Goal: Information Seeking & Learning: Learn about a topic

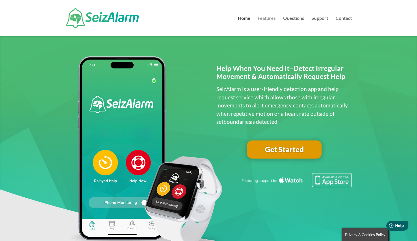
click at [268, 18] on link "Features" at bounding box center [267, 26] width 18 height 20
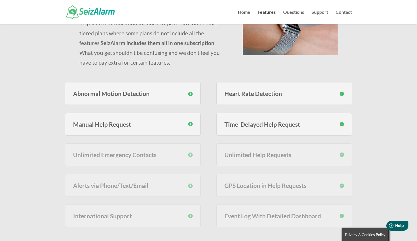
scroll to position [90, 0]
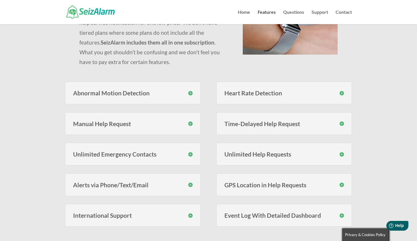
click at [191, 153] on h3 "Unlimited Emergency Contacts" at bounding box center [133, 154] width 120 height 6
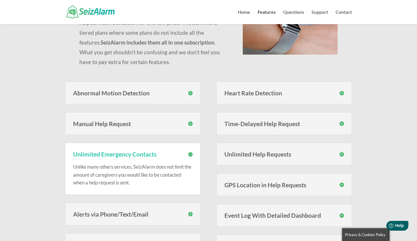
click at [191, 212] on h3 "Alerts via Phone/Text/Email" at bounding box center [133, 214] width 120 height 6
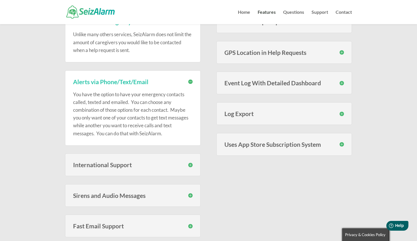
scroll to position [223, 0]
click at [191, 195] on h3 "Sirens and Audio Messages" at bounding box center [133, 195] width 120 height 6
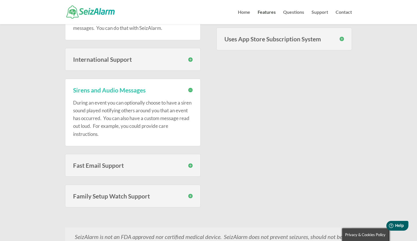
scroll to position [328, 0]
click at [191, 194] on h3 "Family Setup Watch Support" at bounding box center [133, 195] width 120 height 6
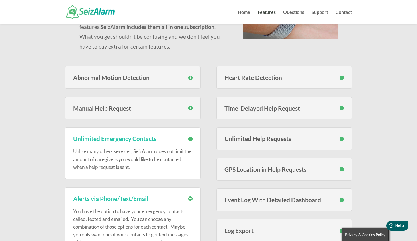
scroll to position [105, 0]
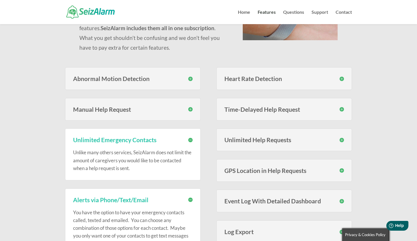
click at [342, 138] on h3 "Unlimited Help Requests" at bounding box center [285, 140] width 120 height 6
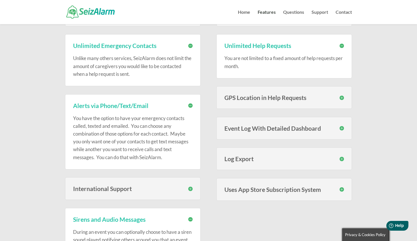
scroll to position [205, 0]
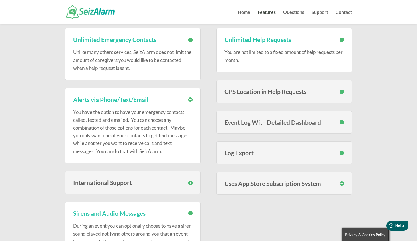
click at [342, 181] on h3 "Uses App Store Subscription System" at bounding box center [285, 183] width 120 height 6
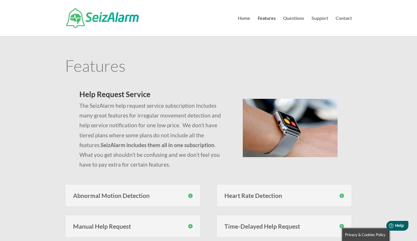
scroll to position [0, 0]
click at [297, 18] on link "Questions" at bounding box center [293, 26] width 21 height 20
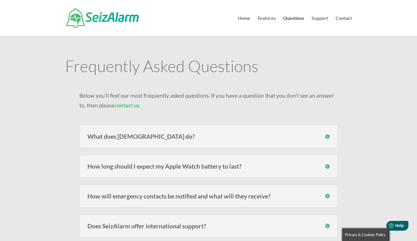
click at [328, 166] on h3 "How long should I expect my Apple Watch battery to last?" at bounding box center [208, 166] width 242 height 6
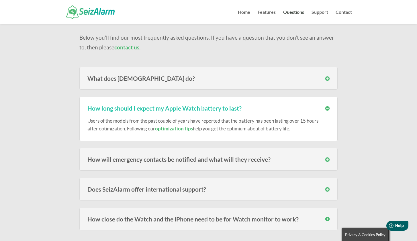
scroll to position [46, 0]
click at [328, 159] on h3 "How will emergency contacts be notified and what will they receive?" at bounding box center [208, 159] width 242 height 6
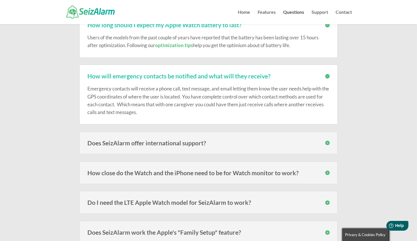
scroll to position [131, 0]
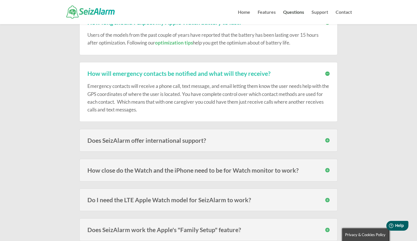
click at [328, 139] on h3 "Does SeizAlarm offer international support?" at bounding box center [208, 140] width 242 height 6
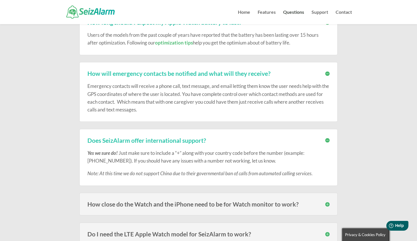
click at [327, 202] on h3 "How close do the Watch and the iPhone need to be for Watch monitor to work?" at bounding box center [208, 204] width 242 height 6
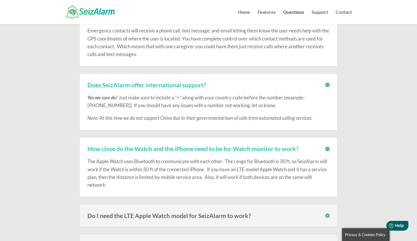
scroll to position [187, 0]
click at [327, 213] on h3 "Do I need the LTE Apple Watch model for SeizAlarm to work?" at bounding box center [208, 215] width 242 height 6
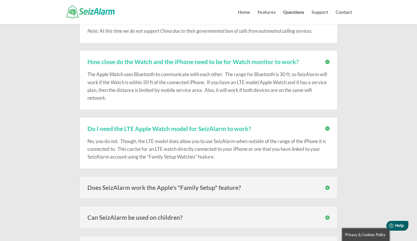
scroll to position [274, 0]
click at [328, 186] on h3 "Does SeizAlarm work the Apple's "Family Setup" feature?" at bounding box center [208, 187] width 242 height 6
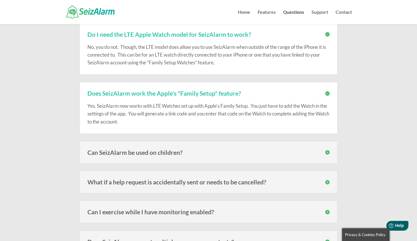
scroll to position [371, 0]
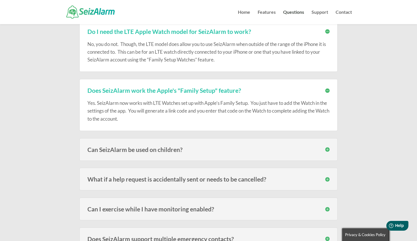
click at [327, 178] on h3 "What if a help request is accidentally sent or needs to be cancelled?" at bounding box center [208, 179] width 242 height 6
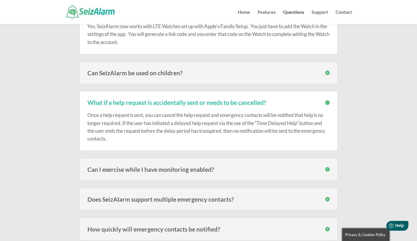
scroll to position [448, 0]
click at [328, 168] on h3 "Can I exercise while I have monitoring enabled?" at bounding box center [208, 168] width 242 height 6
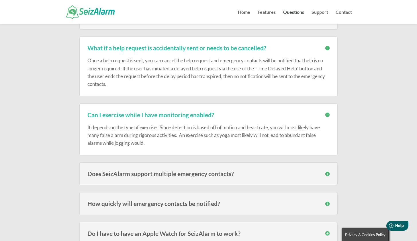
scroll to position [503, 0]
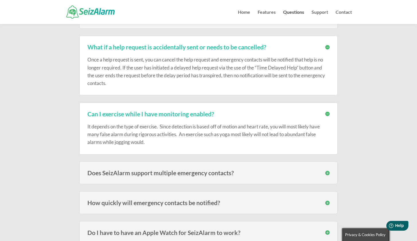
click at [328, 172] on h3 "Does SeizAlarm support multiple emergency contacts?" at bounding box center [208, 173] width 242 height 6
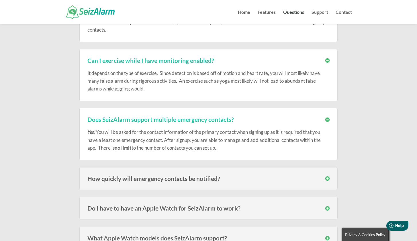
scroll to position [556, 0]
click at [326, 175] on h3 "How quickly will emergency contacts be notified?" at bounding box center [208, 178] width 242 height 6
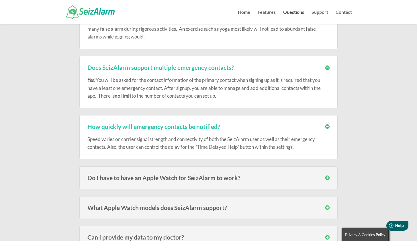
scroll to position [608, 0]
click at [327, 176] on h3 "Do I have to have an Apple Watch for SeizAlarm to work?" at bounding box center [208, 177] width 242 height 6
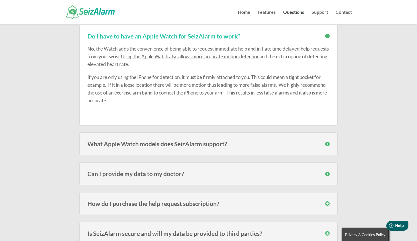
scroll to position [752, 0]
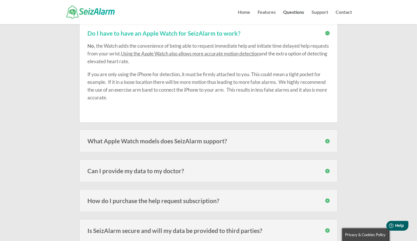
click at [328, 198] on h3 "How do I purchase the help request subscription?" at bounding box center [208, 200] width 242 height 6
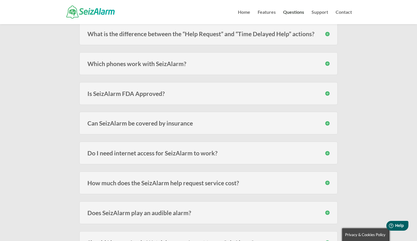
scroll to position [1016, 0]
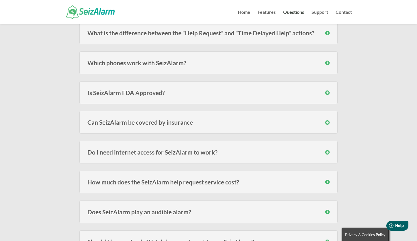
click at [328, 180] on h3 "How much does the SeizAlarm help request service cost?" at bounding box center [208, 182] width 242 height 6
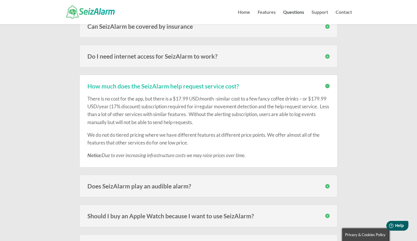
scroll to position [1121, 0]
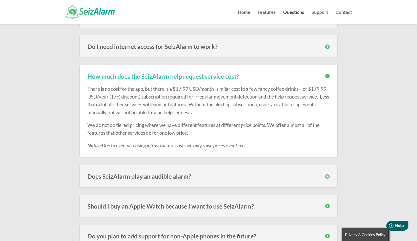
click at [328, 174] on h3 "Does SeizAlarm play an audible alarm?" at bounding box center [208, 176] width 242 height 6
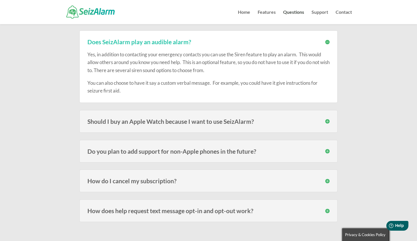
scroll to position [1257, 0]
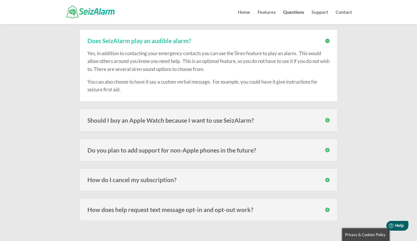
click at [329, 178] on h3 "How do I cancel my subscription?" at bounding box center [208, 179] width 242 height 6
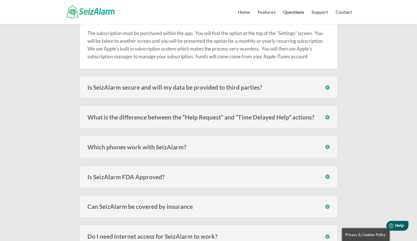
scroll to position [930, 0]
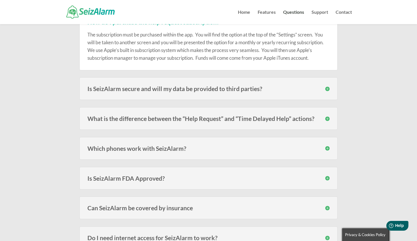
click at [329, 115] on h3 "What is the difference between the “Help Request” and “Time Delayed Help” actio…" at bounding box center [208, 118] width 242 height 6
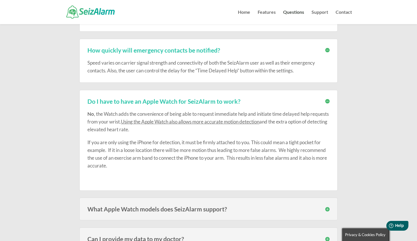
scroll to position [679, 0]
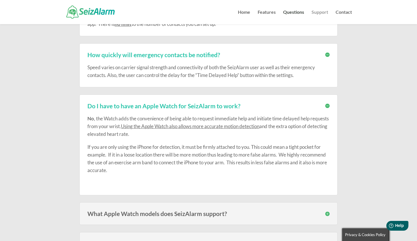
click at [323, 11] on link "Support" at bounding box center [320, 17] width 17 height 14
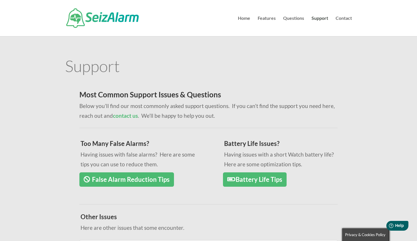
click at [152, 178] on link "False Alarm Reduction Tips" at bounding box center [126, 179] width 95 height 15
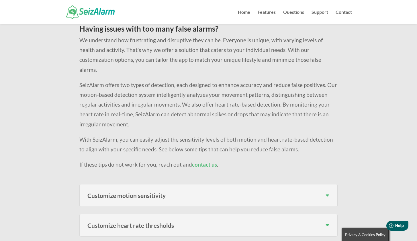
scroll to position [54, 0]
click at [329, 192] on h3 "Customize motion sensitivity" at bounding box center [208, 195] width 242 height 6
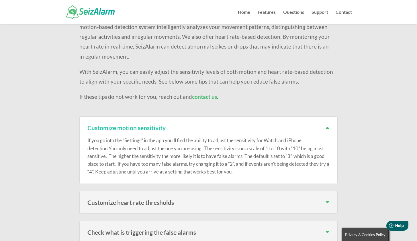
scroll to position [122, 0]
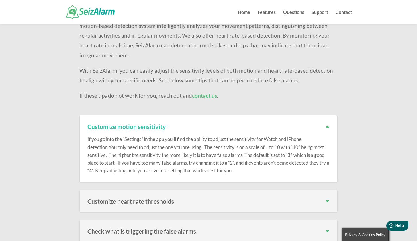
click at [328, 198] on h3 "Customize heart rate thresholds" at bounding box center [208, 201] width 242 height 6
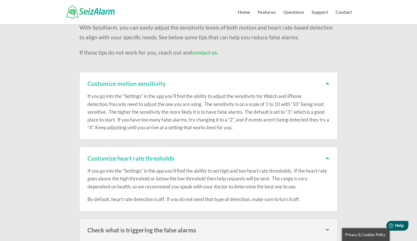
scroll to position [167, 0]
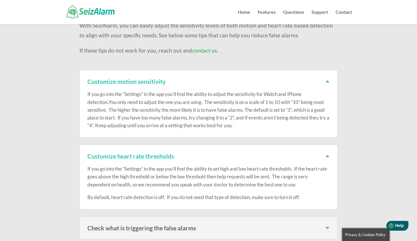
click at [327, 225] on h3 "Check what is triggering the false alarms" at bounding box center [208, 228] width 242 height 6
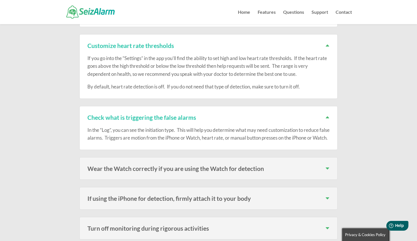
scroll to position [278, 0]
click at [328, 165] on h3 "Wear the Watch correctly if you are using the Watch for detection" at bounding box center [208, 168] width 242 height 6
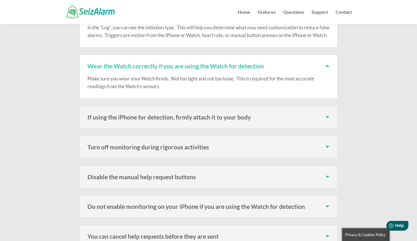
scroll to position [382, 0]
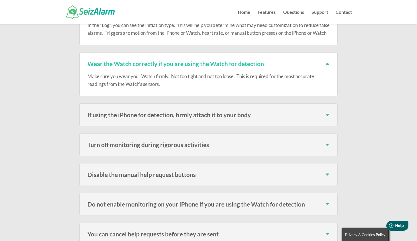
click at [327, 141] on h3 "Turn off monitoring during rigorous activities" at bounding box center [208, 144] width 242 height 6
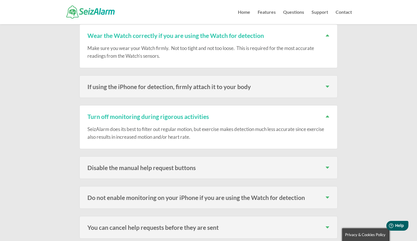
scroll to position [411, 0]
click at [328, 194] on h3 "Do not enable monitoring on your iPhone if you are using the Watch for detection" at bounding box center [208, 197] width 242 height 6
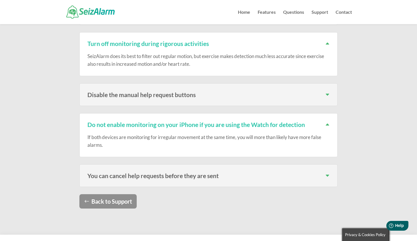
scroll to position [484, 0]
click at [329, 172] on h3 "You can cancel help requests before they are sent" at bounding box center [208, 175] width 242 height 6
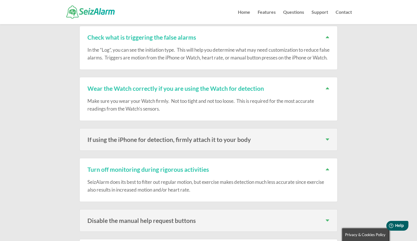
scroll to position [357, 0]
